Goal: Task Accomplishment & Management: Manage account settings

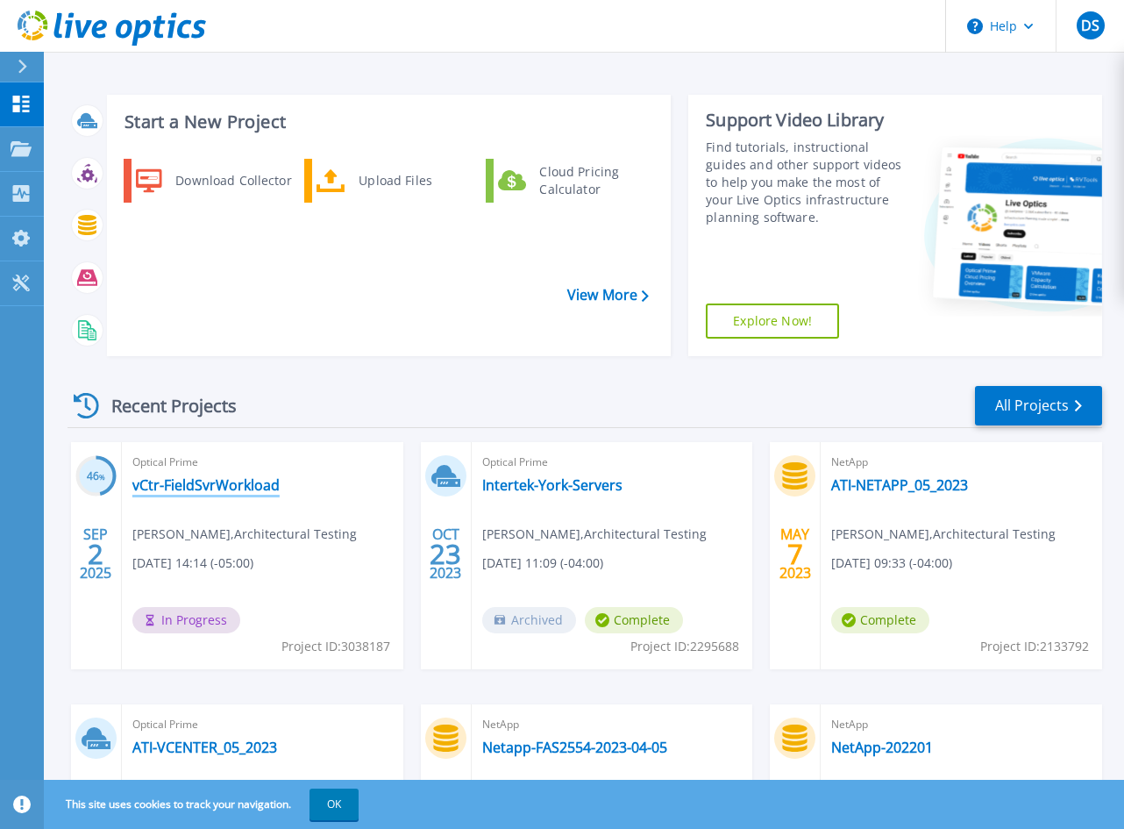
click at [174, 476] on link "vCtr-FieldSvrWorkload" at bounding box center [205, 485] width 147 height 18
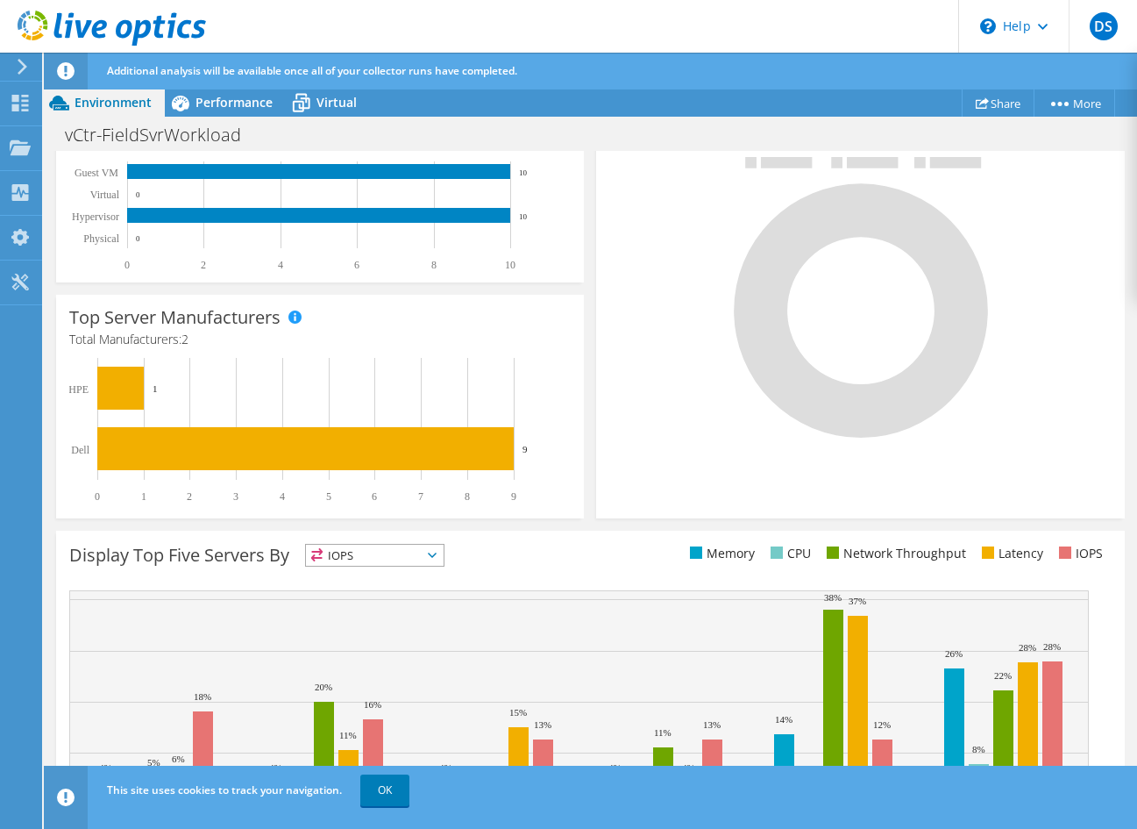
scroll to position [493, 0]
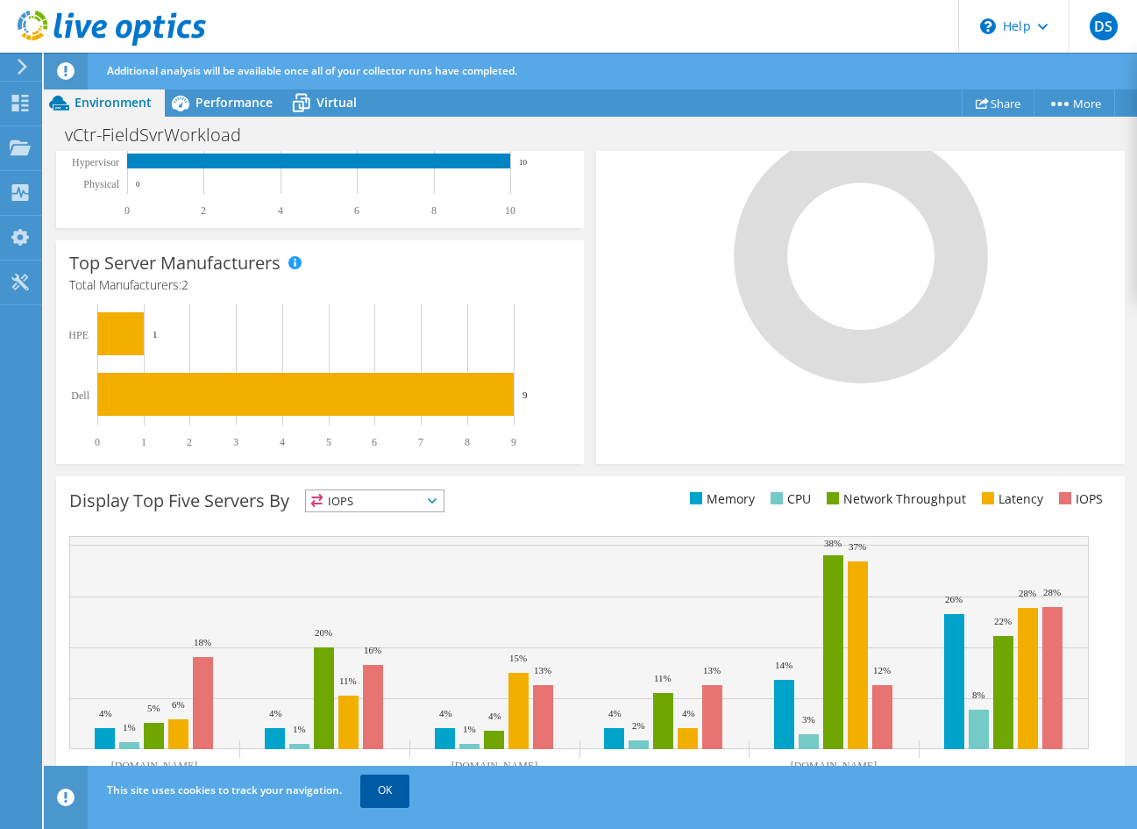
click at [392, 789] on link "OK" at bounding box center [384, 790] width 49 height 32
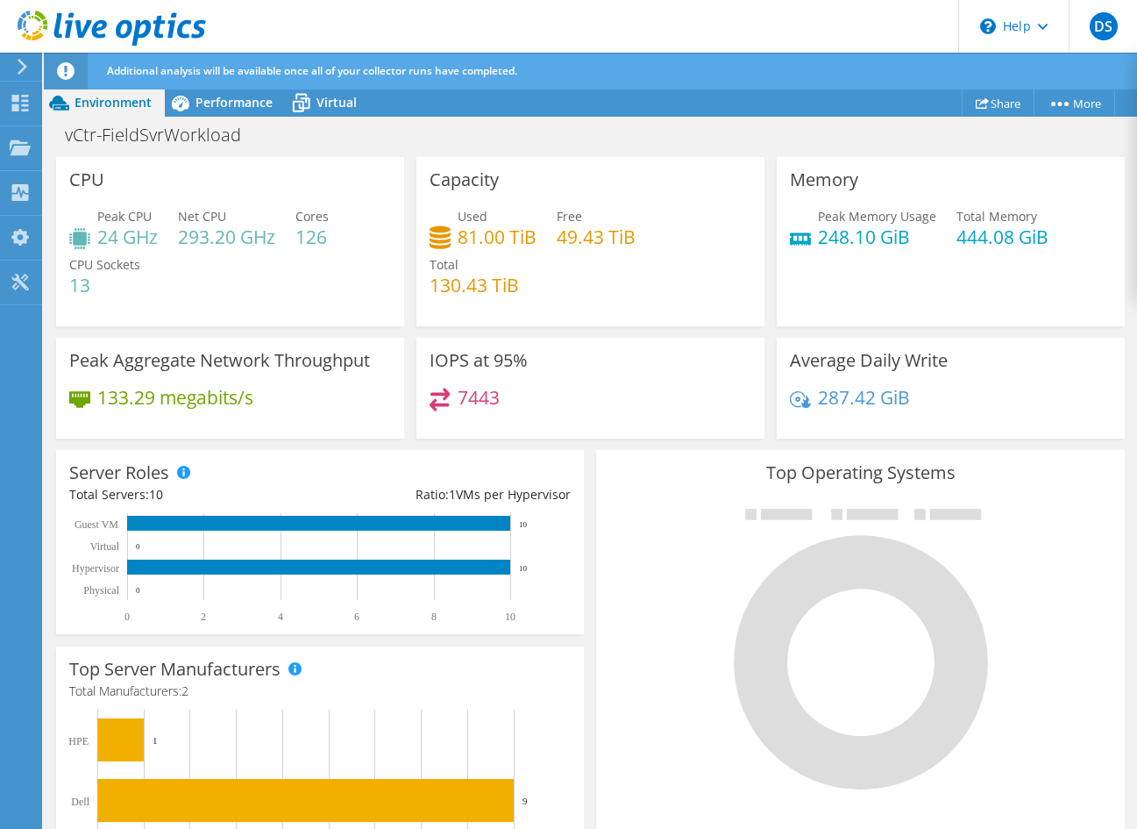
scroll to position [0, 0]
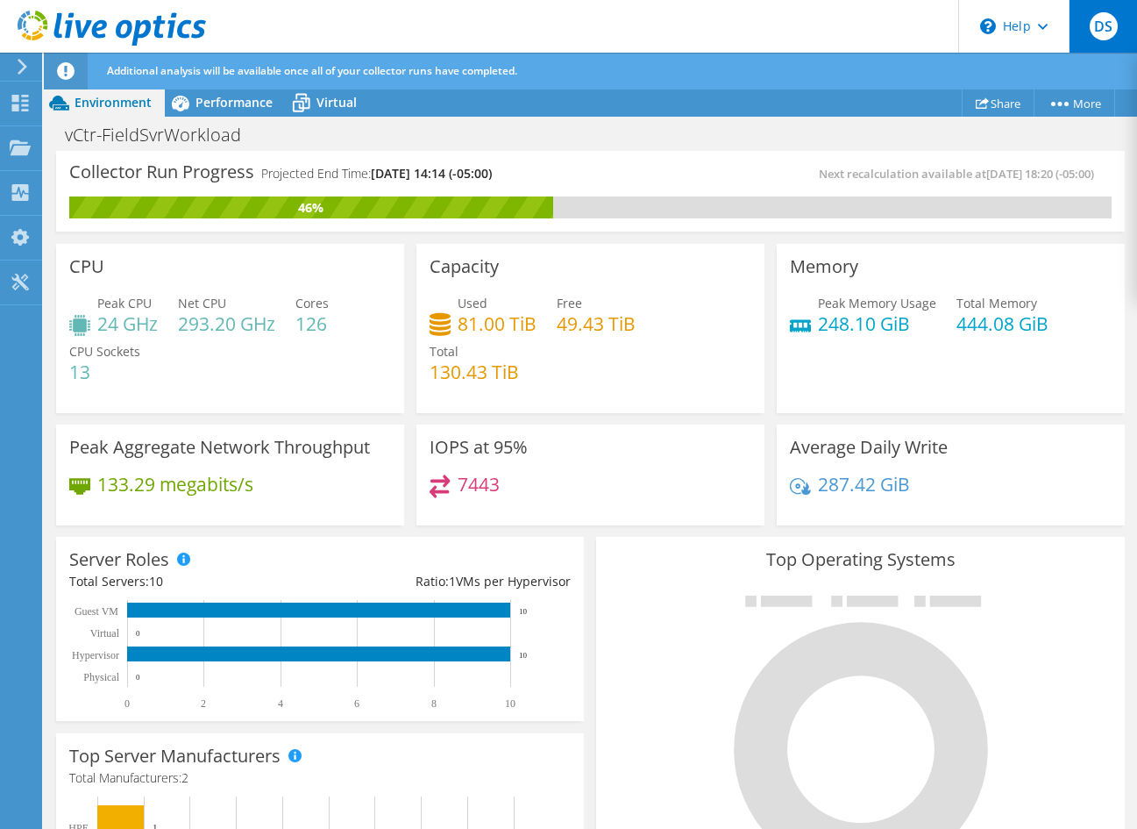
click at [1093, 27] on span "DS" at bounding box center [1104, 26] width 28 height 28
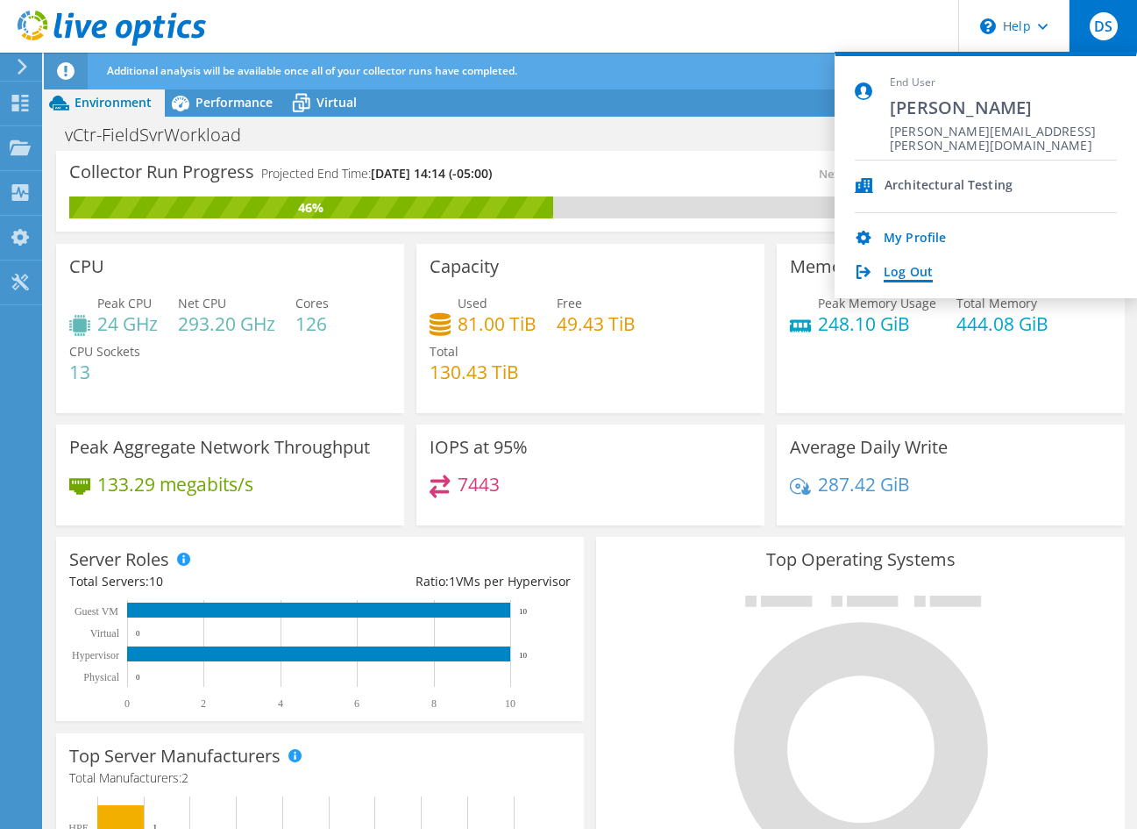
click at [893, 271] on link "Log Out" at bounding box center [908, 273] width 49 height 17
